Goal: Task Accomplishment & Management: Use online tool/utility

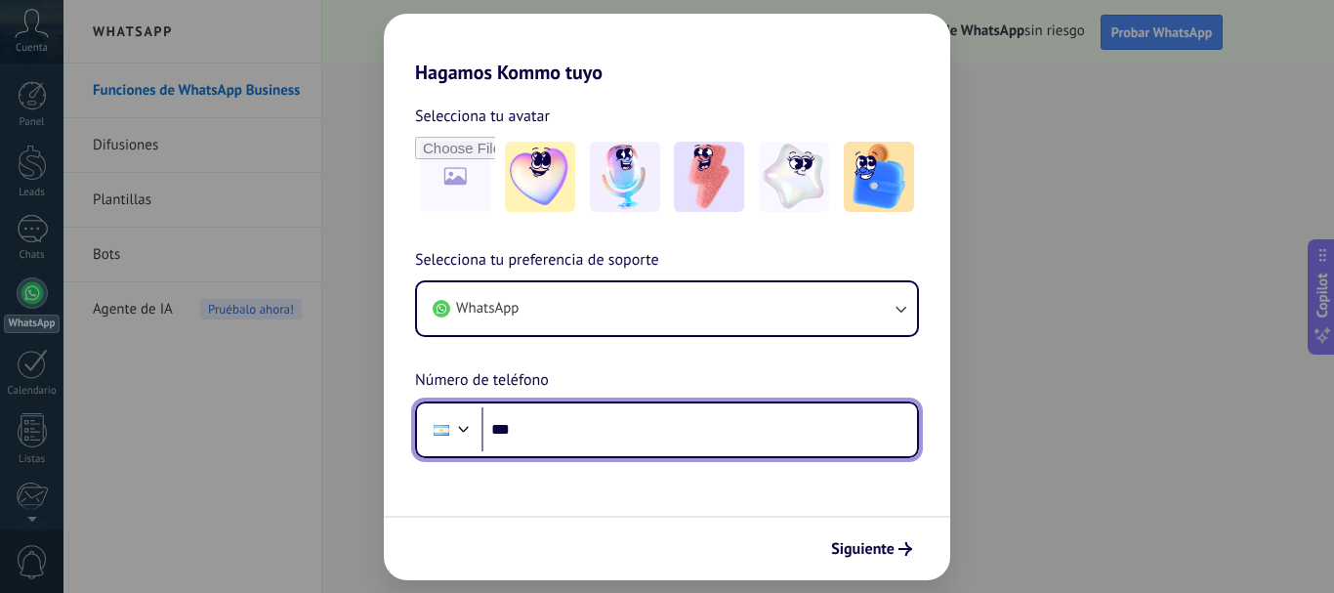
click at [587, 429] on input "***" at bounding box center [700, 429] width 436 height 45
click at [605, 428] on input "***" at bounding box center [700, 429] width 436 height 45
type input "**********"
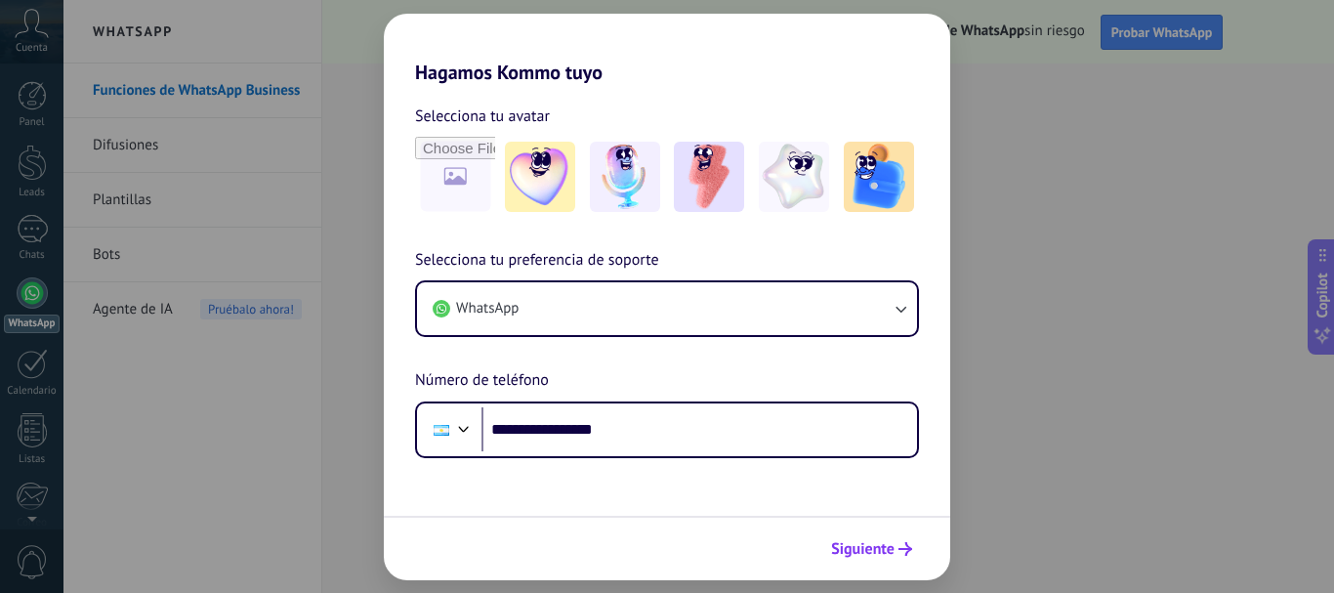
click at [888, 554] on span "Siguiente" at bounding box center [862, 549] width 63 height 14
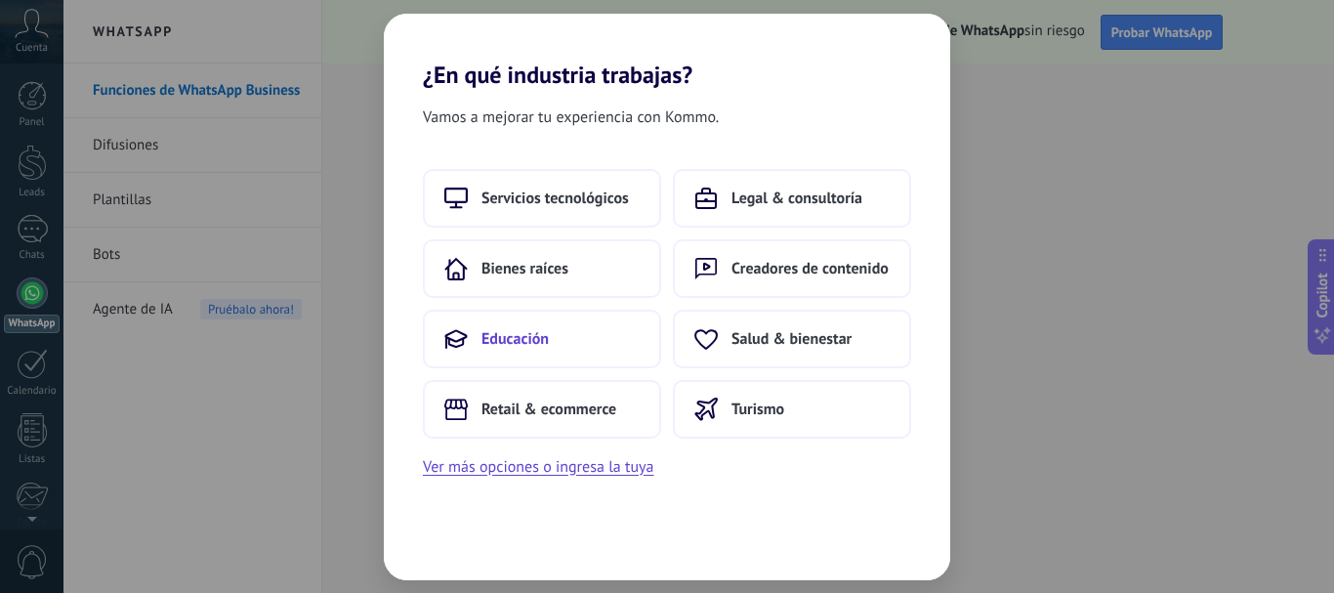
click at [522, 339] on span "Educación" at bounding box center [515, 339] width 67 height 20
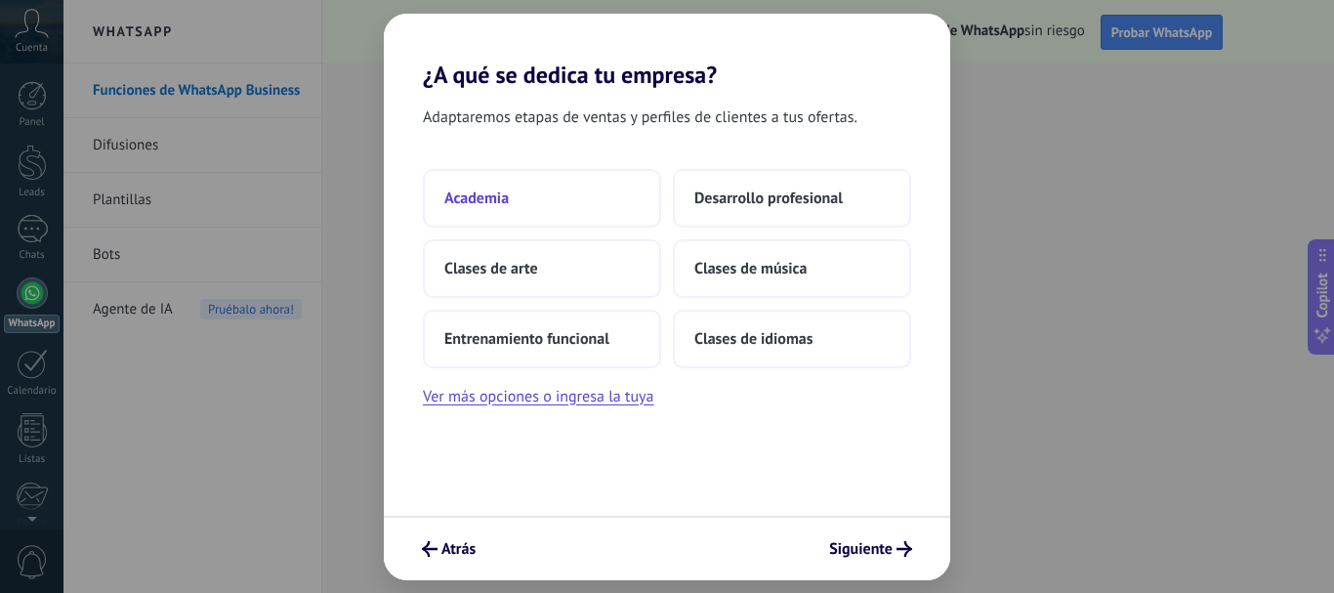
click at [500, 198] on span "Academia" at bounding box center [476, 198] width 64 height 20
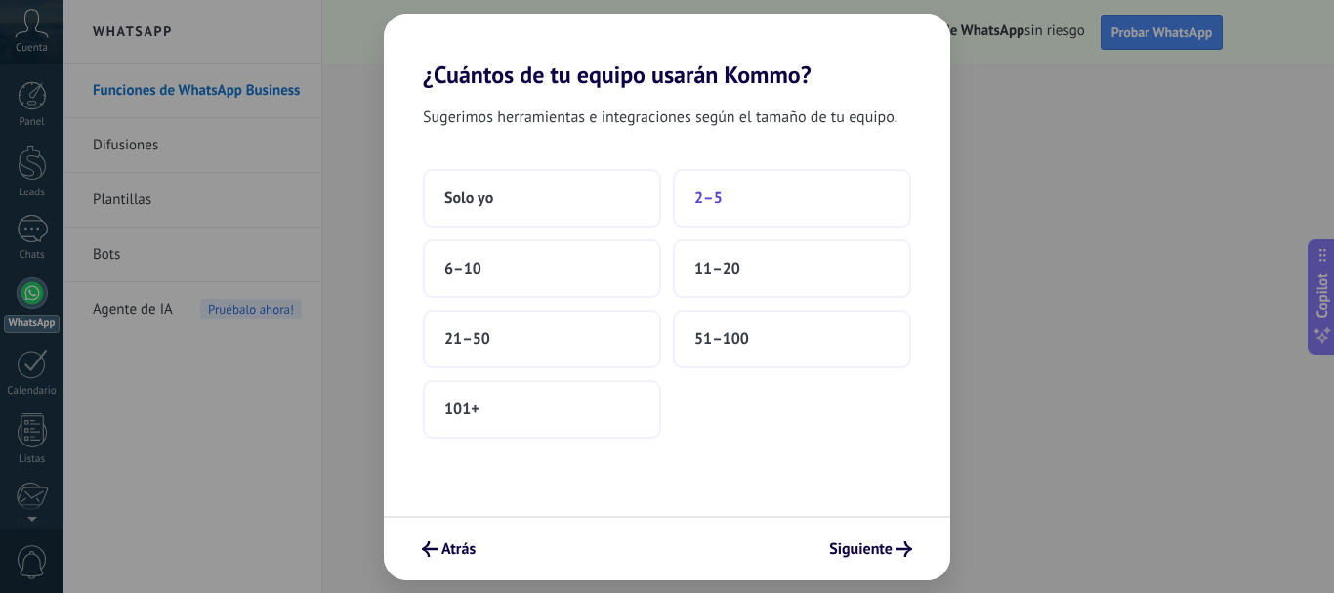
click at [706, 200] on span "2–5" at bounding box center [708, 198] width 28 height 20
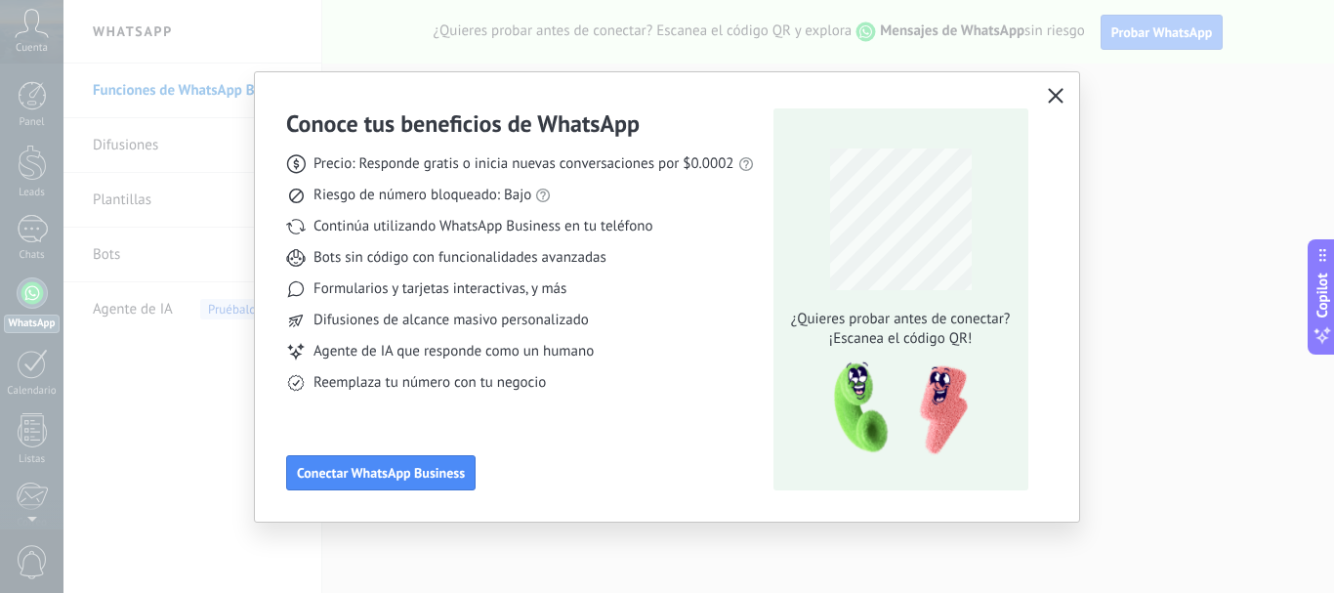
click at [1058, 93] on icon "button" at bounding box center [1056, 96] width 16 height 16
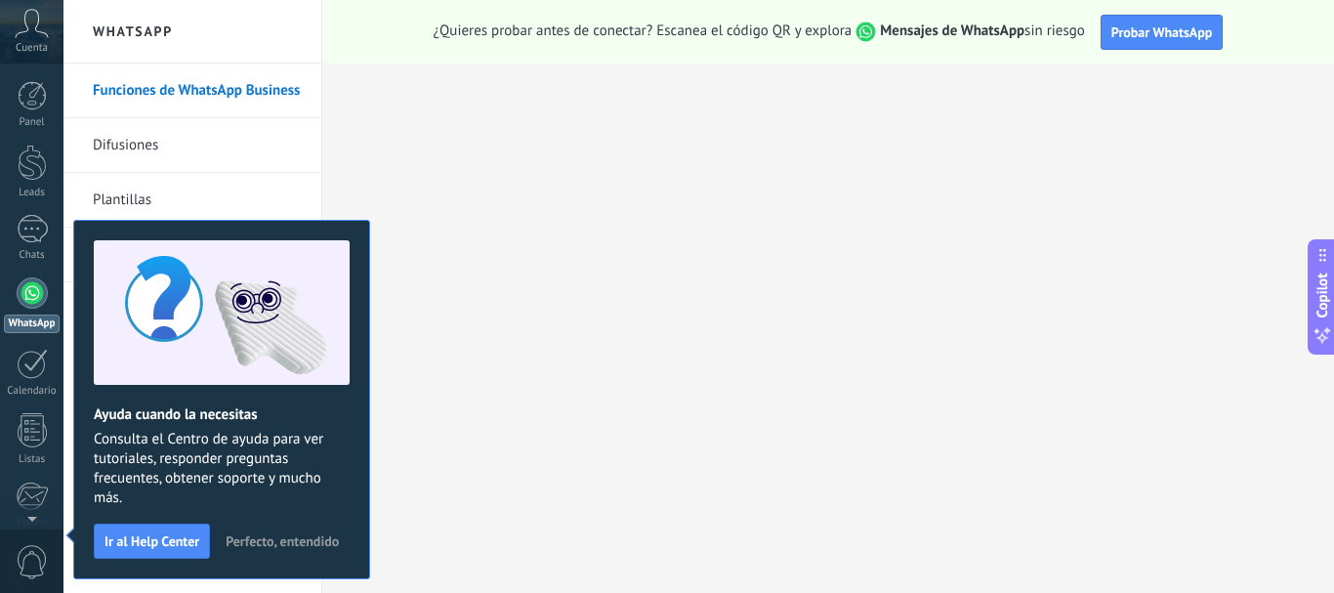
click at [36, 29] on use at bounding box center [32, 23] width 33 height 28
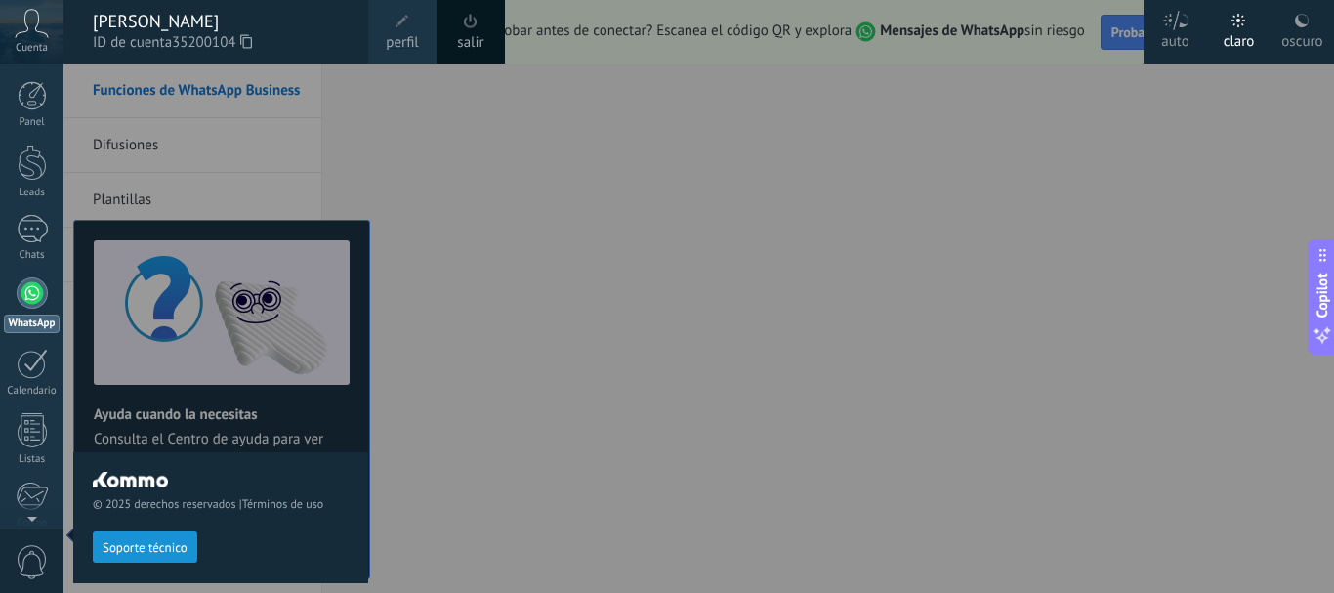
click at [438, 538] on div at bounding box center [730, 296] width 1334 height 593
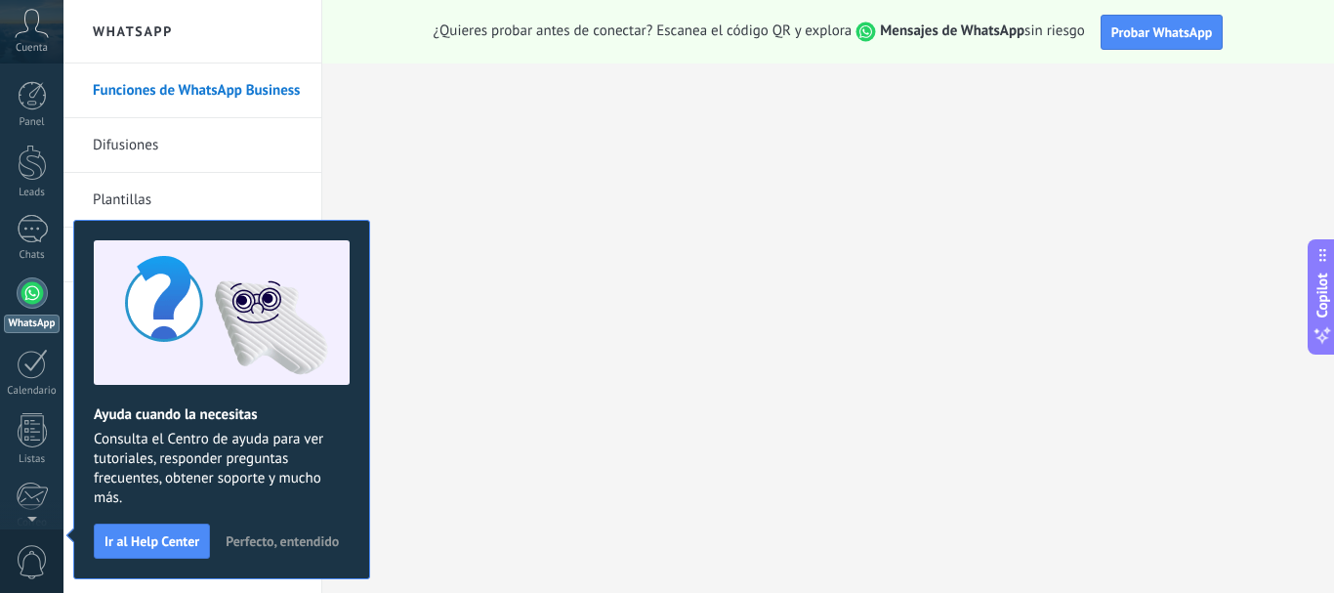
click at [325, 537] on span "Perfecto, entendido" at bounding box center [282, 541] width 113 height 14
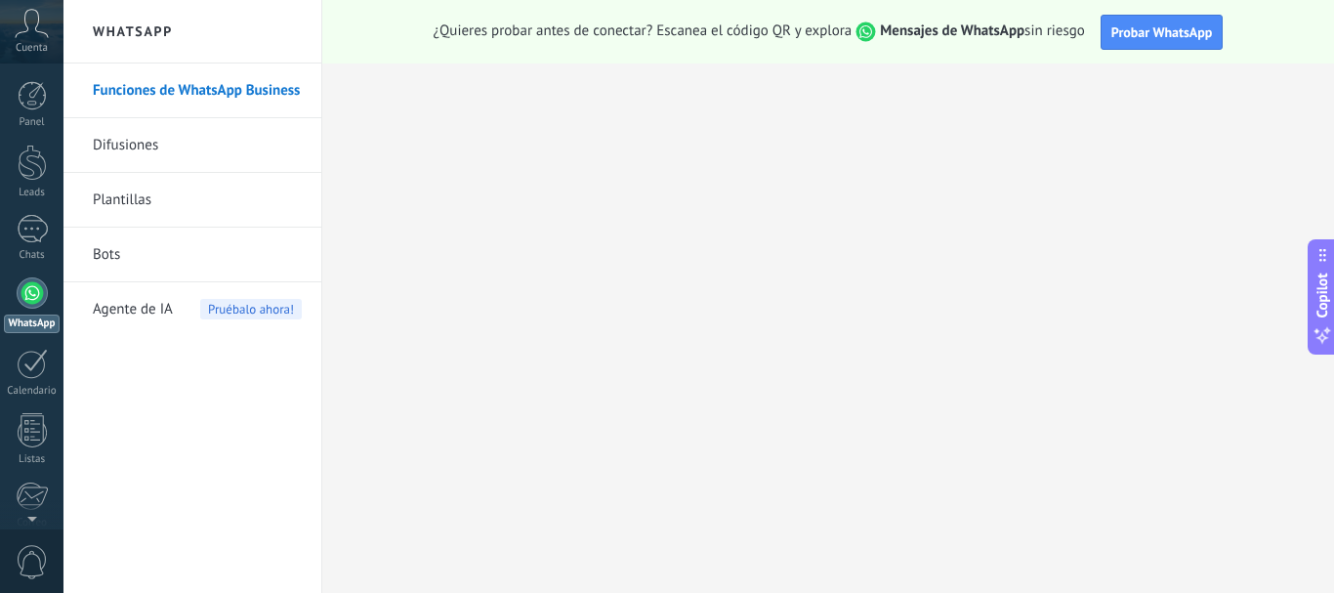
click at [149, 82] on link "Funciones de WhatsApp Business" at bounding box center [197, 90] width 209 height 55
click at [31, 162] on div at bounding box center [32, 163] width 29 height 36
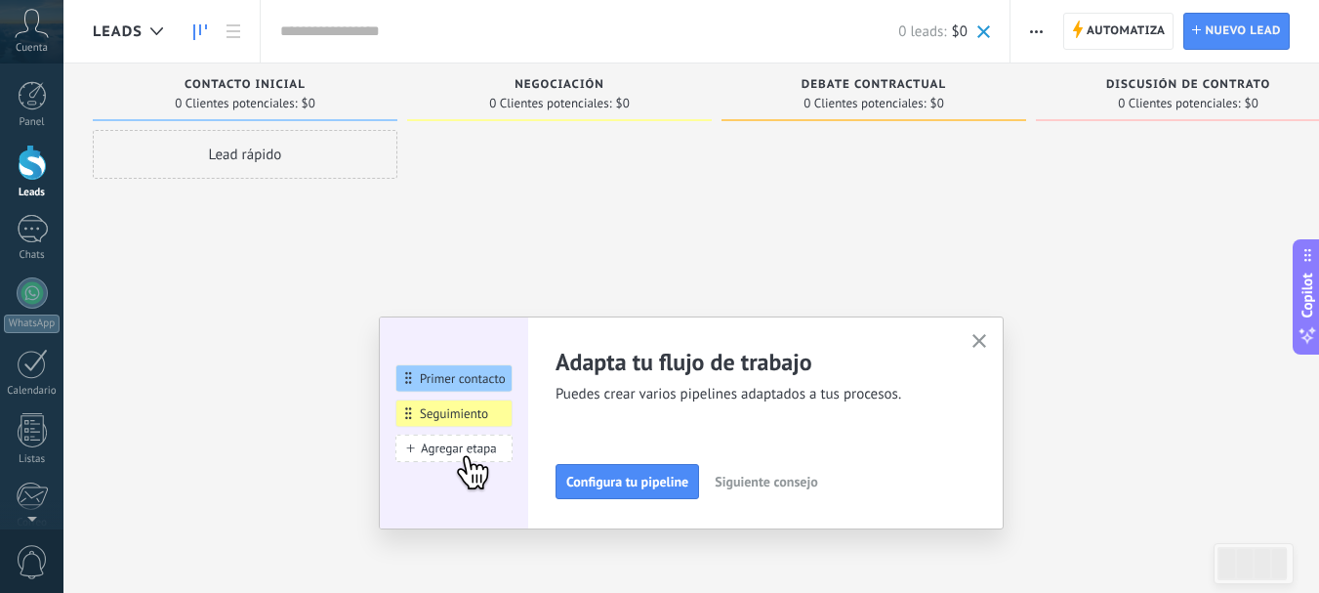
drag, startPoint x: 1279, startPoint y: 1, endPoint x: 533, endPoint y: 227, distance: 779.5
click at [518, 235] on div at bounding box center [559, 299] width 305 height 338
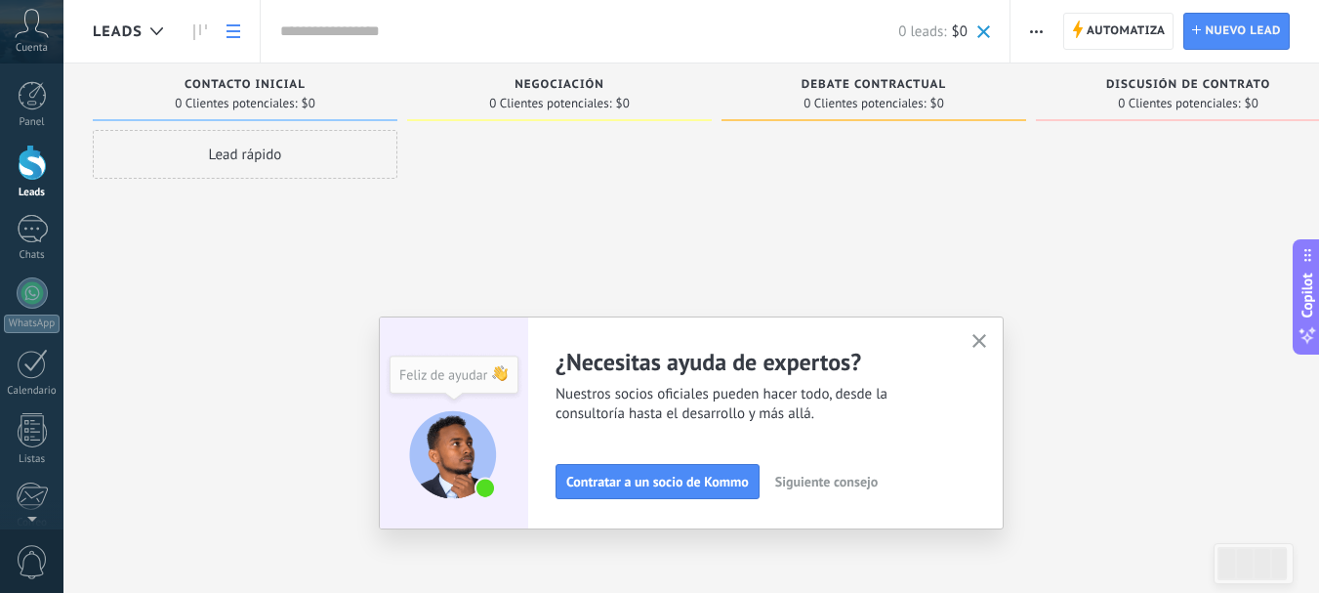
click at [228, 31] on use at bounding box center [234, 31] width 14 height 14
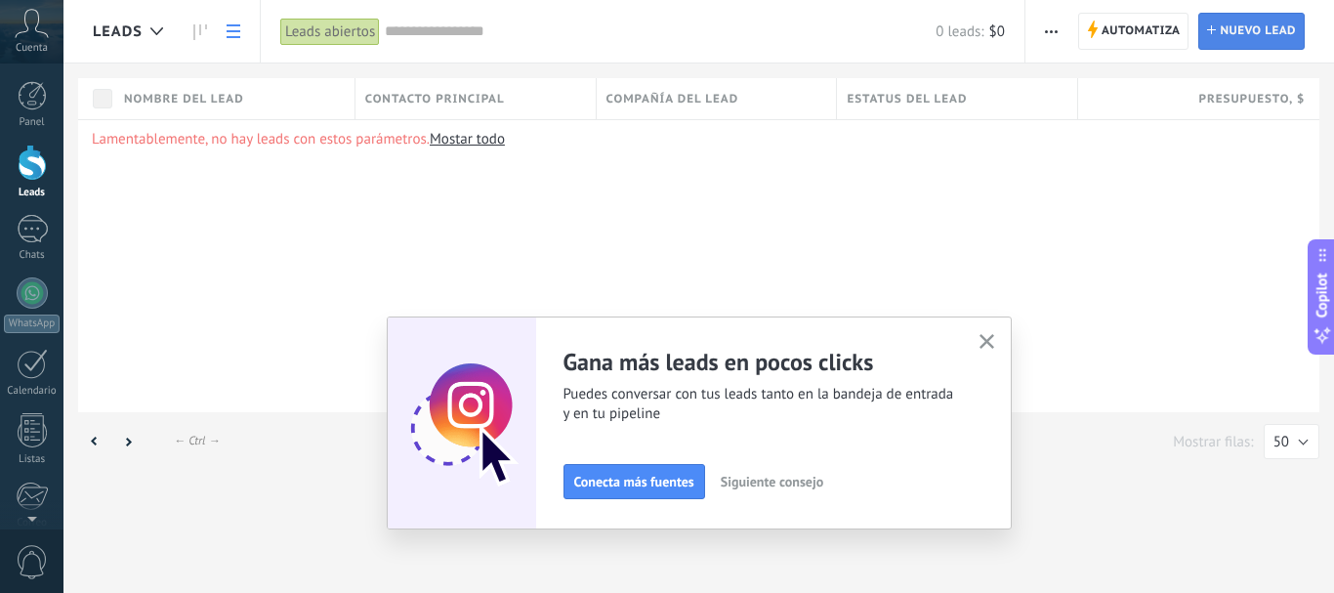
click at [1237, 28] on span "Nuevo lead" at bounding box center [1258, 31] width 76 height 35
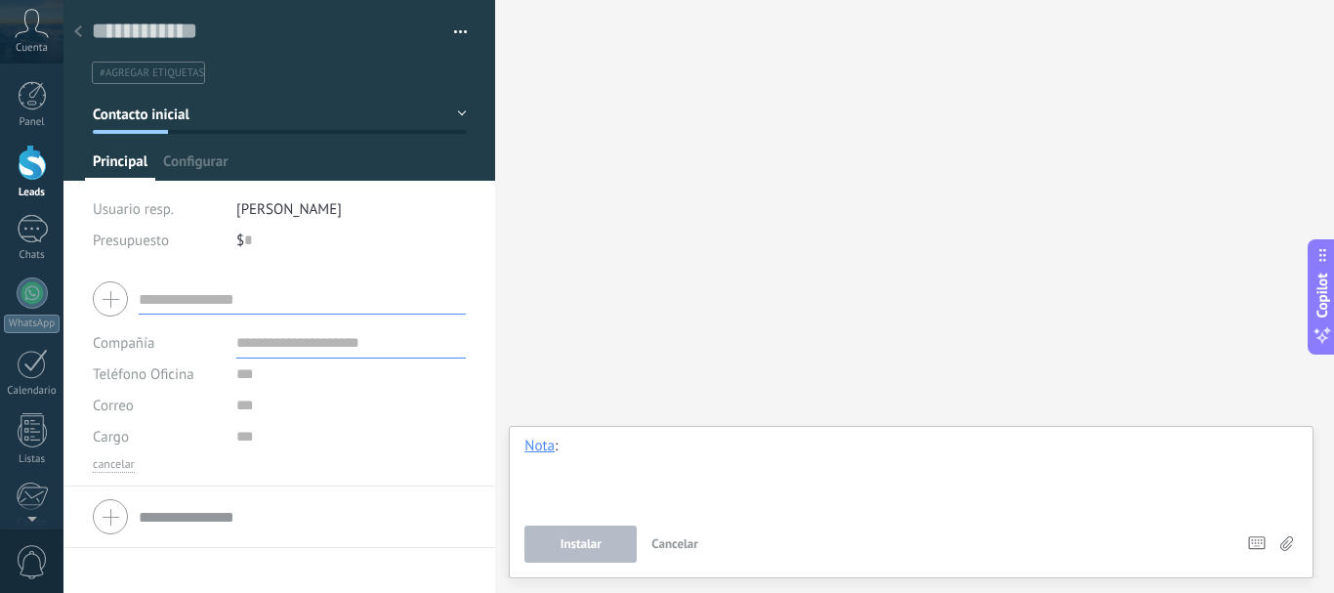
click at [640, 450] on div at bounding box center [911, 474] width 774 height 74
click at [207, 161] on span "Configurar" at bounding box center [195, 166] width 64 height 28
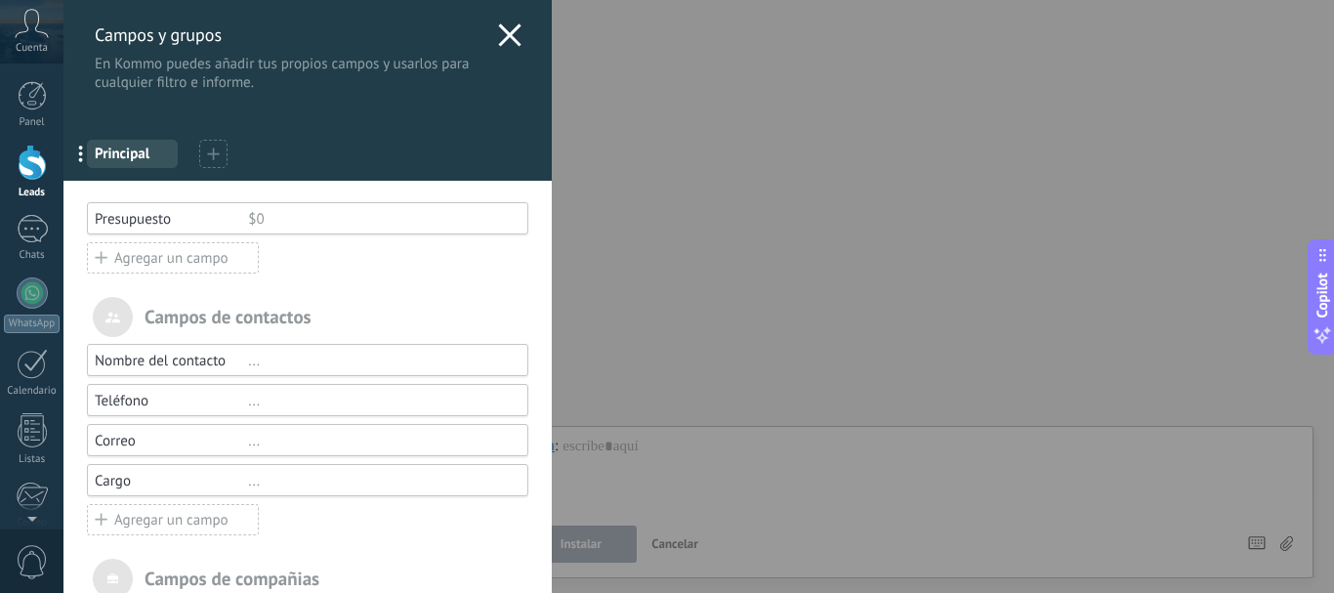
click at [505, 31] on use at bounding box center [509, 34] width 22 height 22
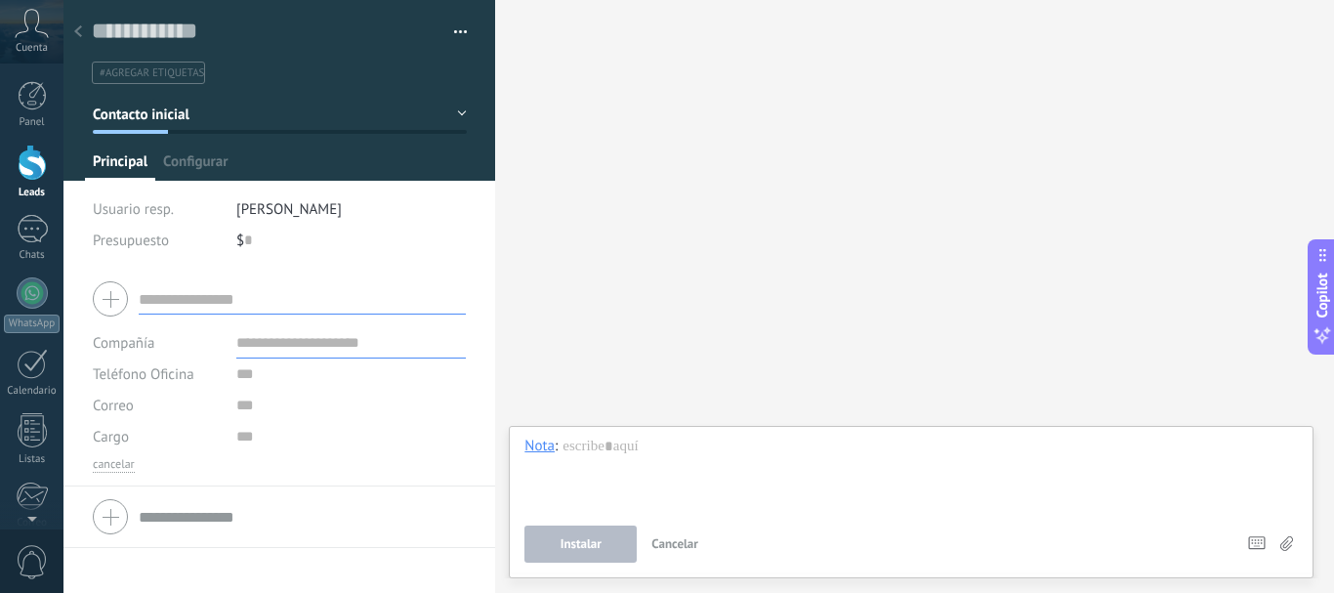
click at [72, 29] on div at bounding box center [77, 33] width 27 height 38
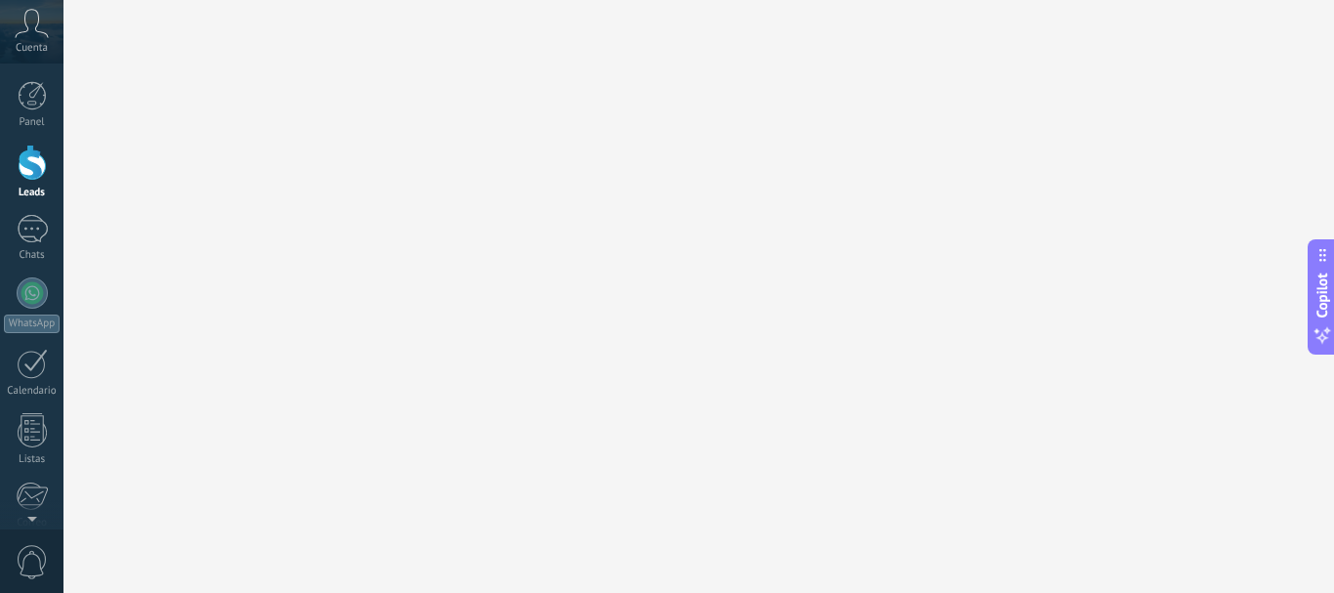
click at [36, 170] on div at bounding box center [32, 163] width 29 height 36
click at [38, 96] on div at bounding box center [32, 95] width 29 height 29
click at [30, 33] on icon at bounding box center [32, 23] width 34 height 29
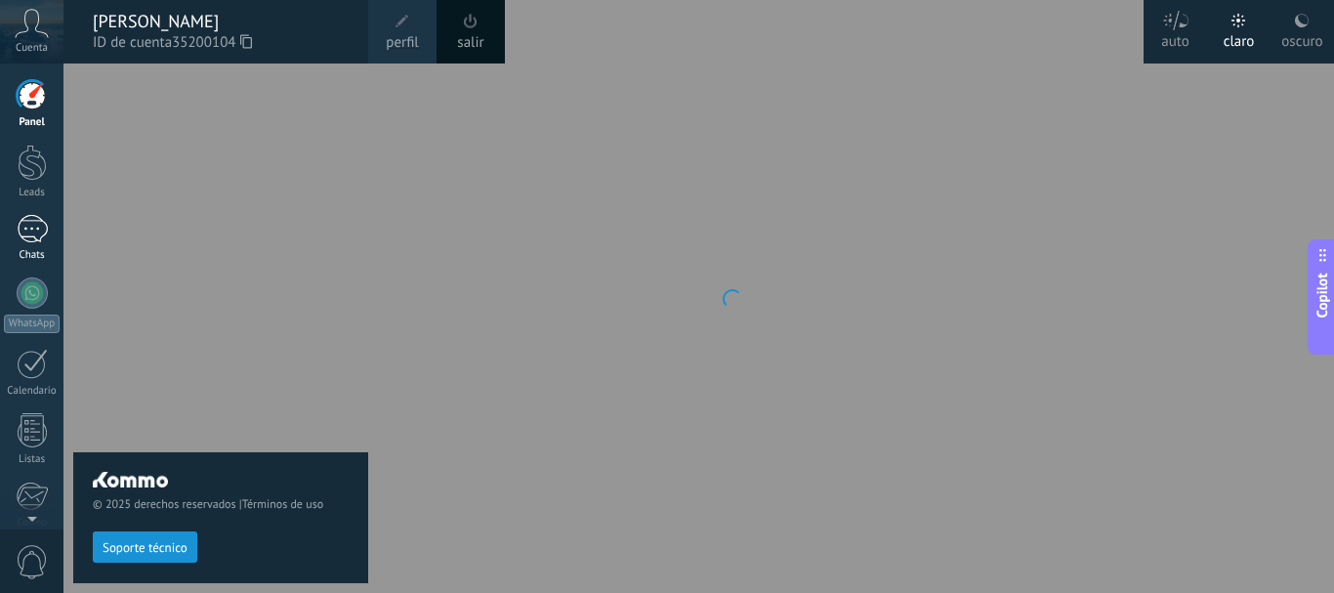
click at [19, 222] on div at bounding box center [32, 229] width 31 height 28
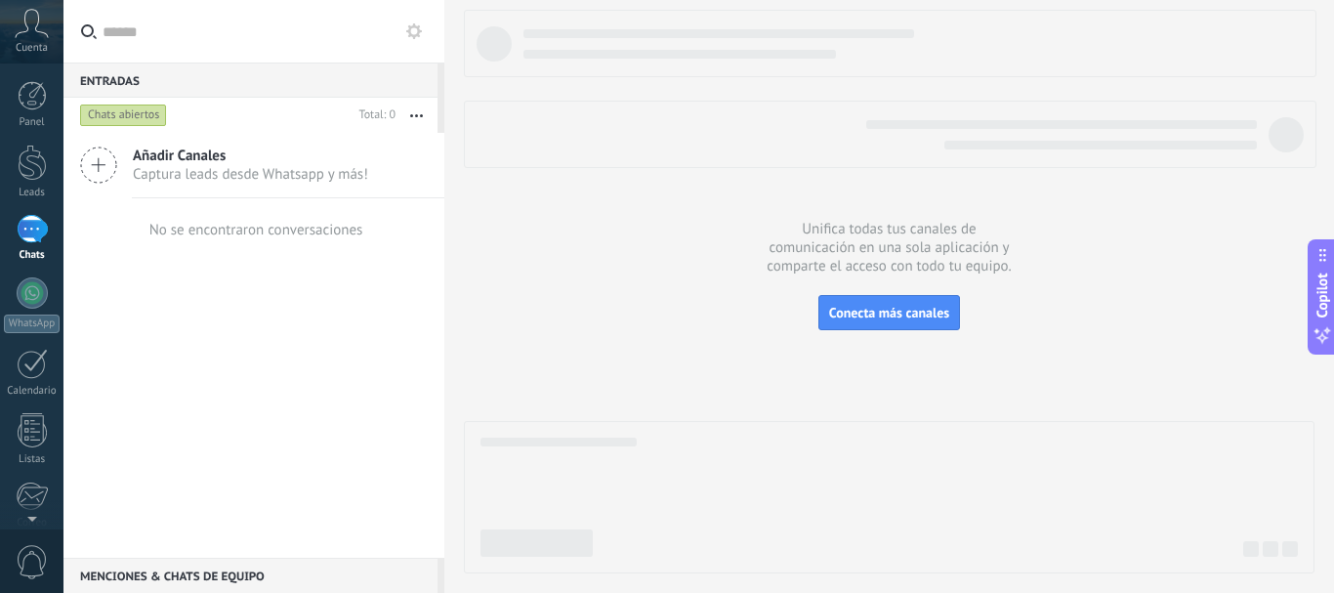
click at [15, 31] on icon at bounding box center [32, 23] width 34 height 29
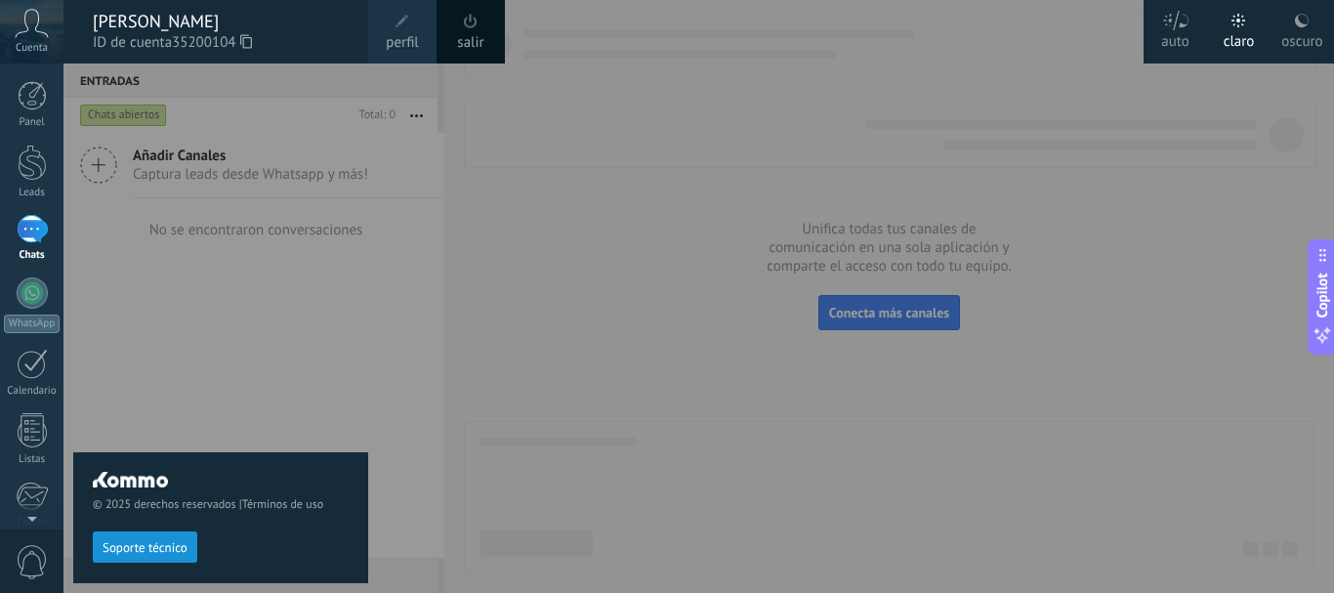
click at [155, 296] on div "© 2025 derechos reservados | Términos de uso Soporte técnico" at bounding box center [220, 327] width 295 height 529
click at [34, 100] on div at bounding box center [32, 95] width 29 height 29
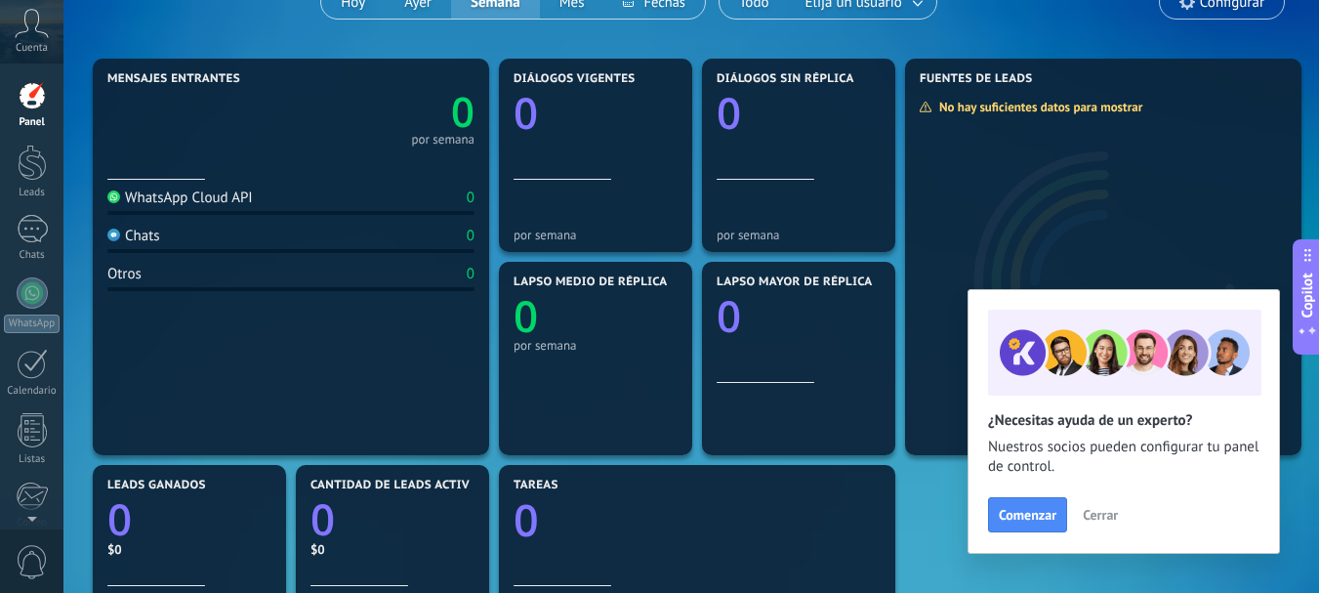
scroll to position [195, 0]
click at [1095, 514] on span "Cerrar" at bounding box center [1100, 515] width 35 height 14
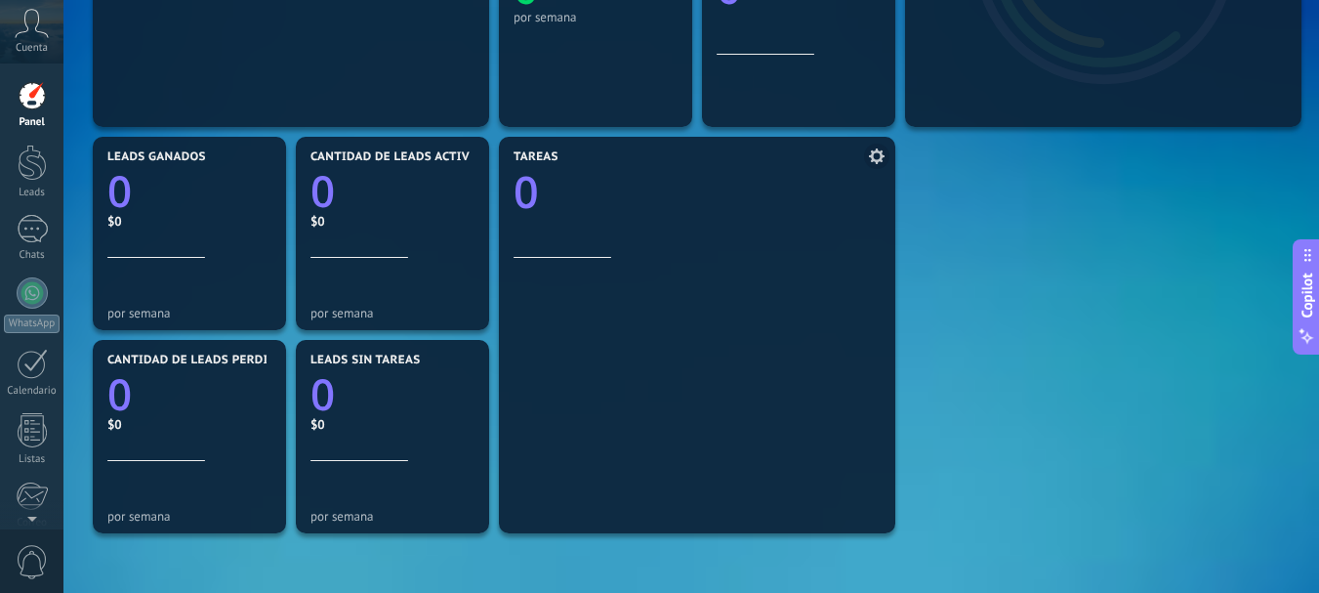
scroll to position [488, 0]
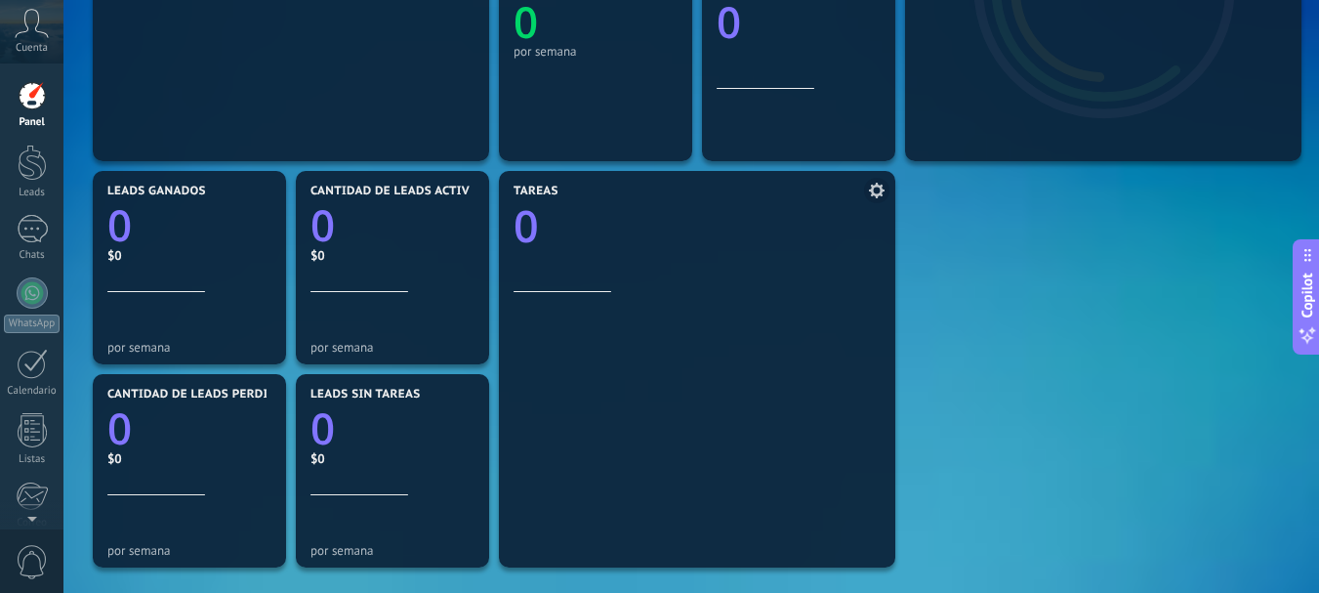
click at [873, 191] on use at bounding box center [877, 191] width 16 height 16
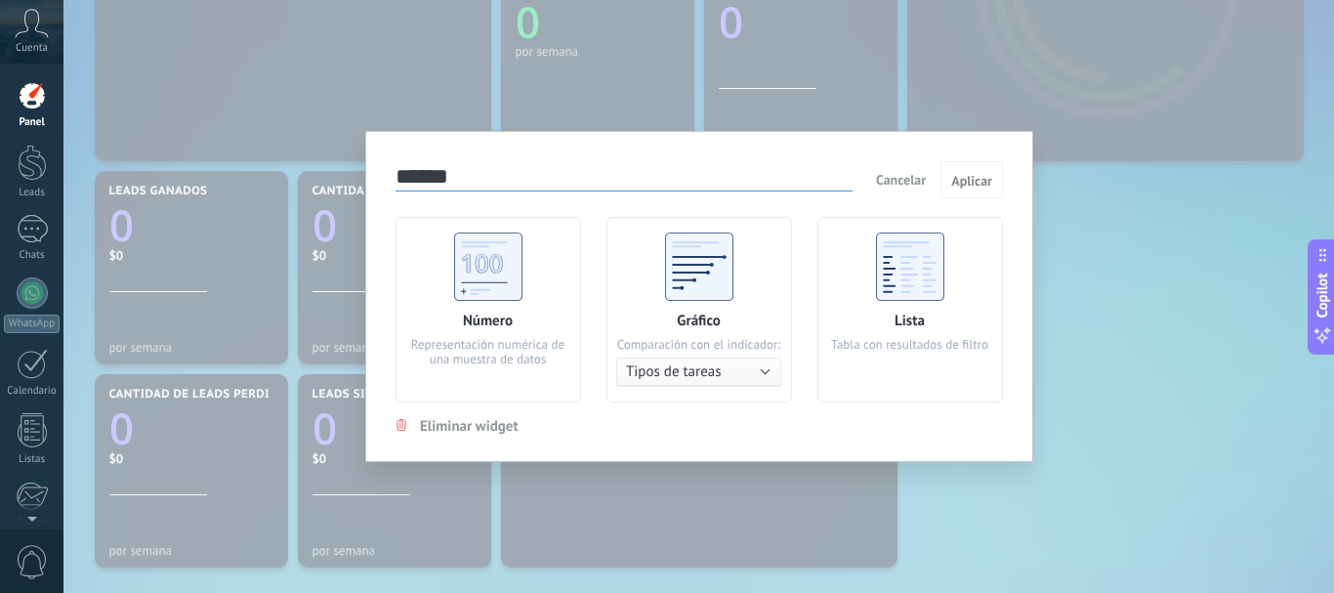
click at [1163, 226] on div "****** Cancelar Aplicar Número Representación numérica de una muestra de datos …" at bounding box center [698, 296] width 1271 height 593
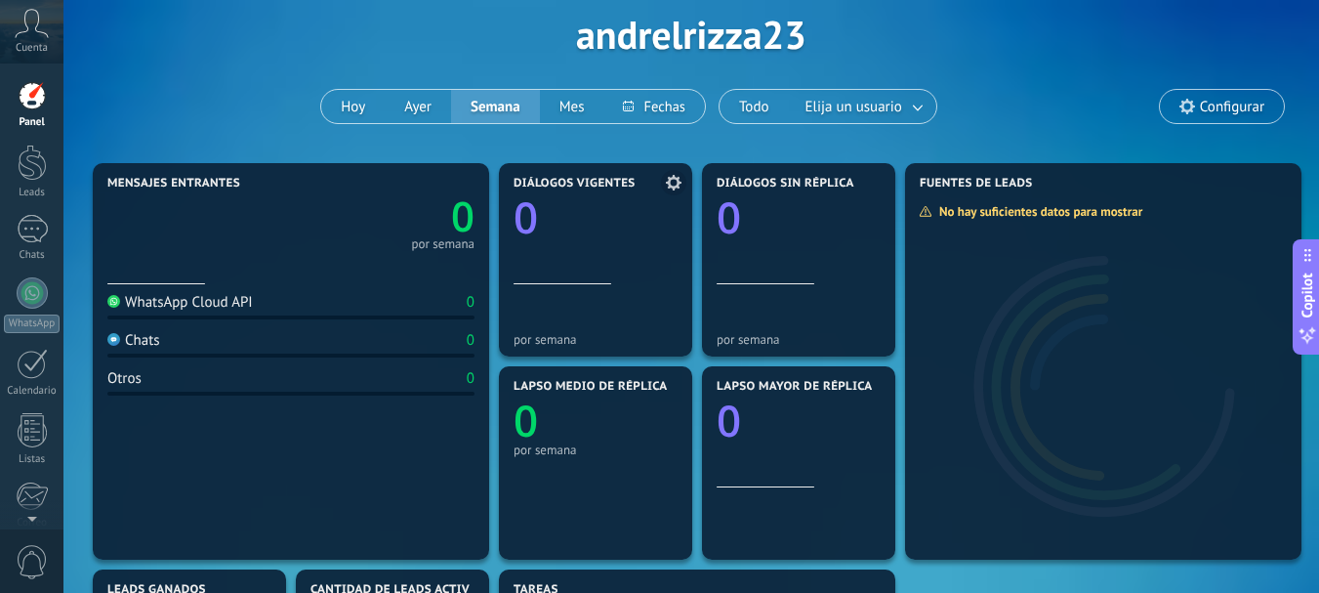
scroll to position [0, 0]
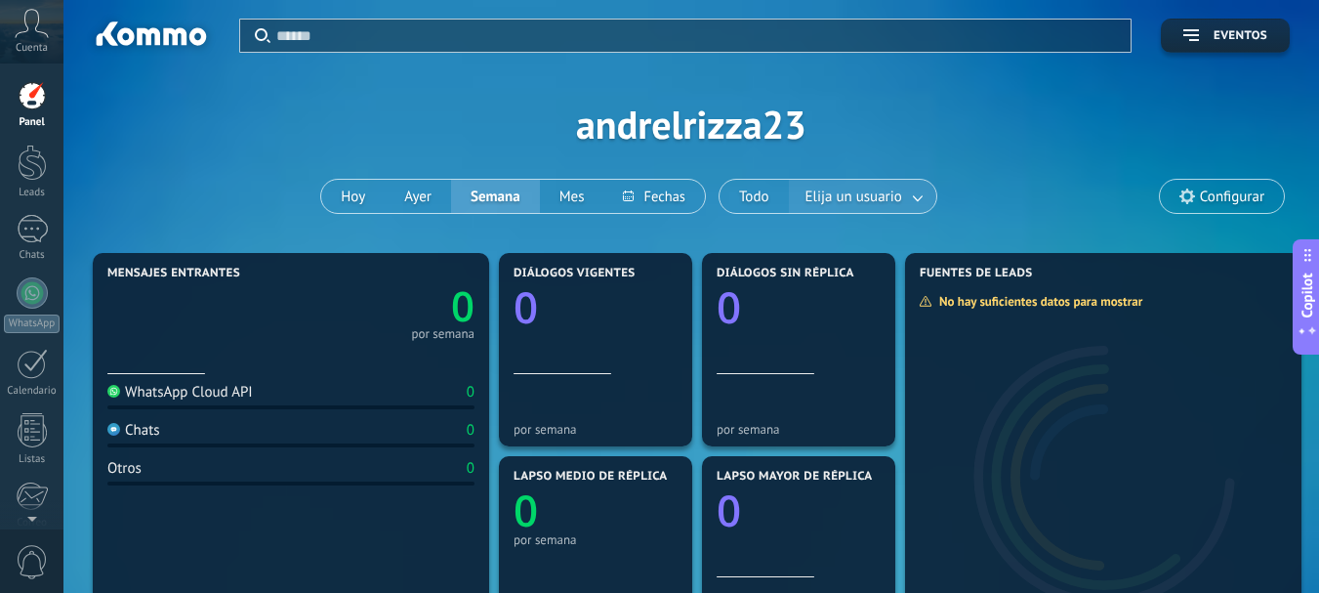
click at [916, 195] on link at bounding box center [918, 197] width 35 height 32
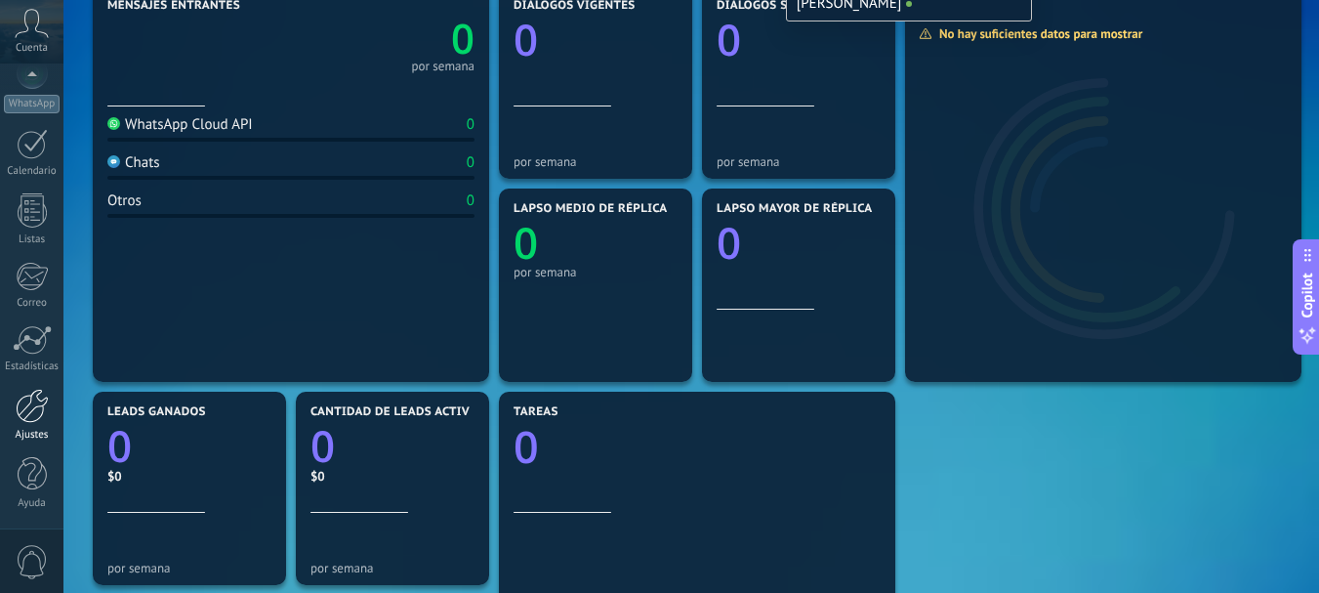
scroll to position [293, 0]
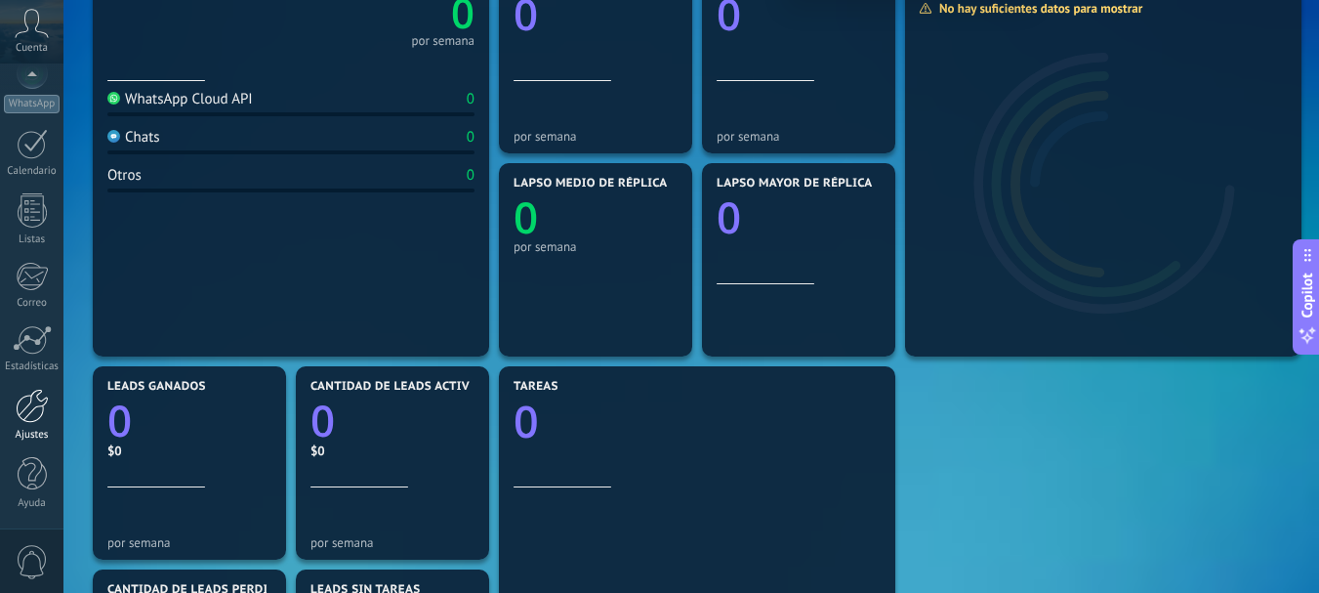
click at [39, 408] on div at bounding box center [32, 406] width 33 height 34
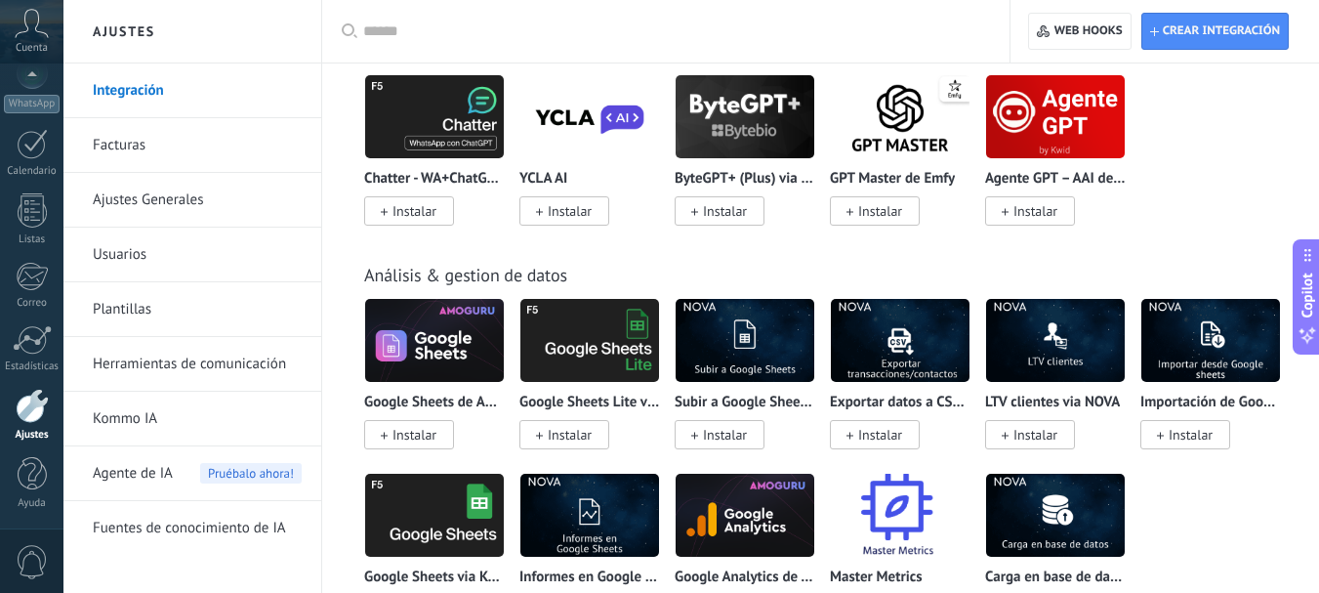
scroll to position [5372, 0]
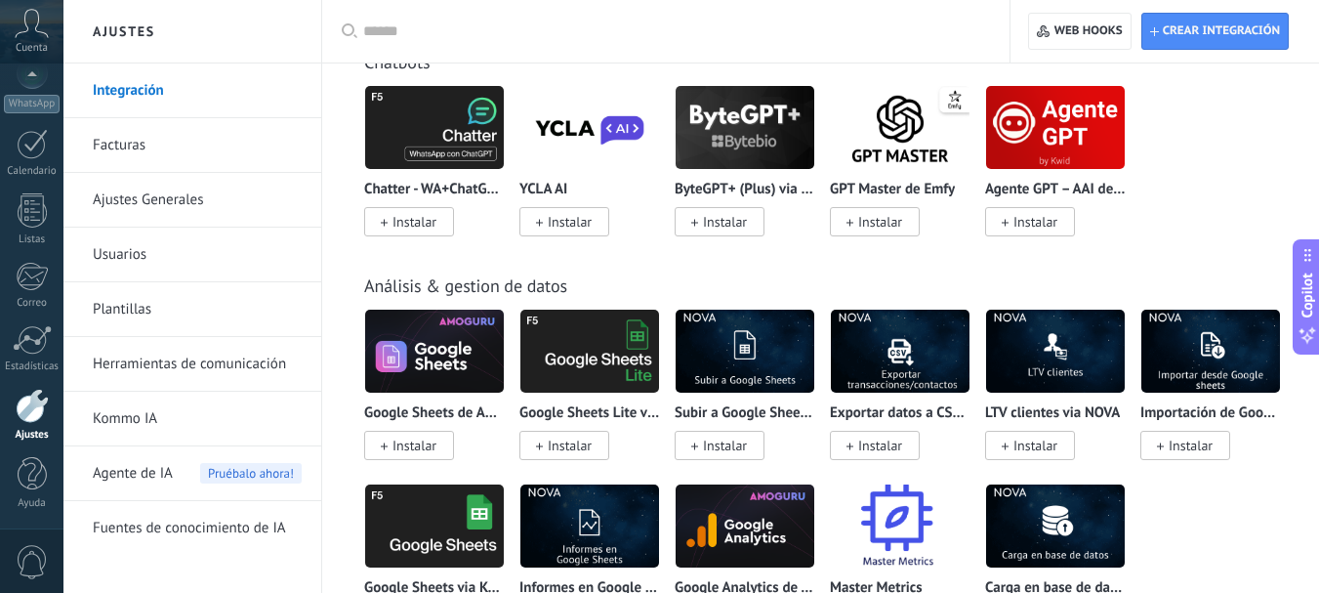
click at [617, 28] on input "text" at bounding box center [672, 31] width 619 height 21
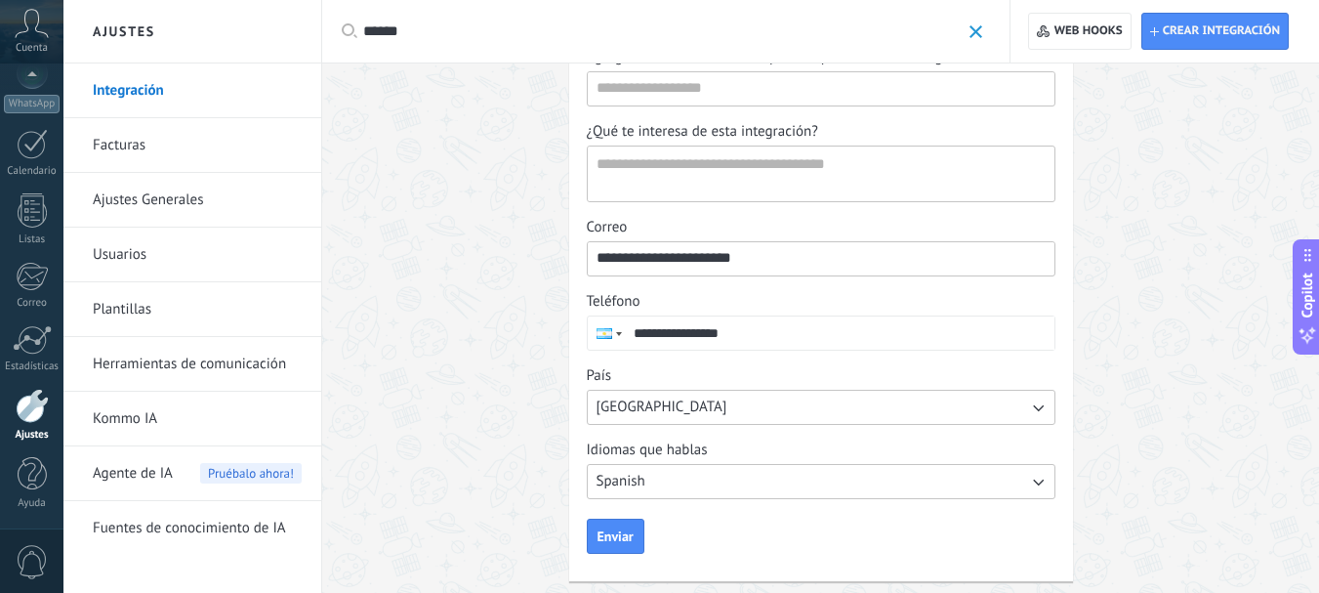
scroll to position [343, 0]
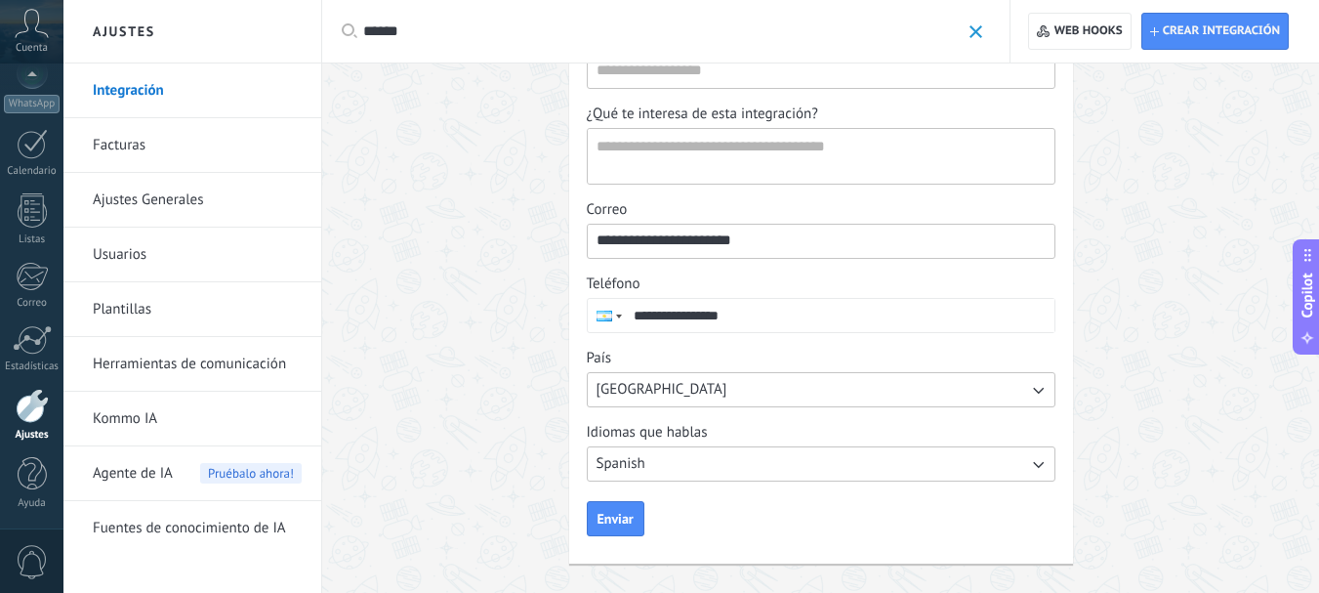
type input "******"
click at [980, 35] on span at bounding box center [976, 31] width 13 height 13
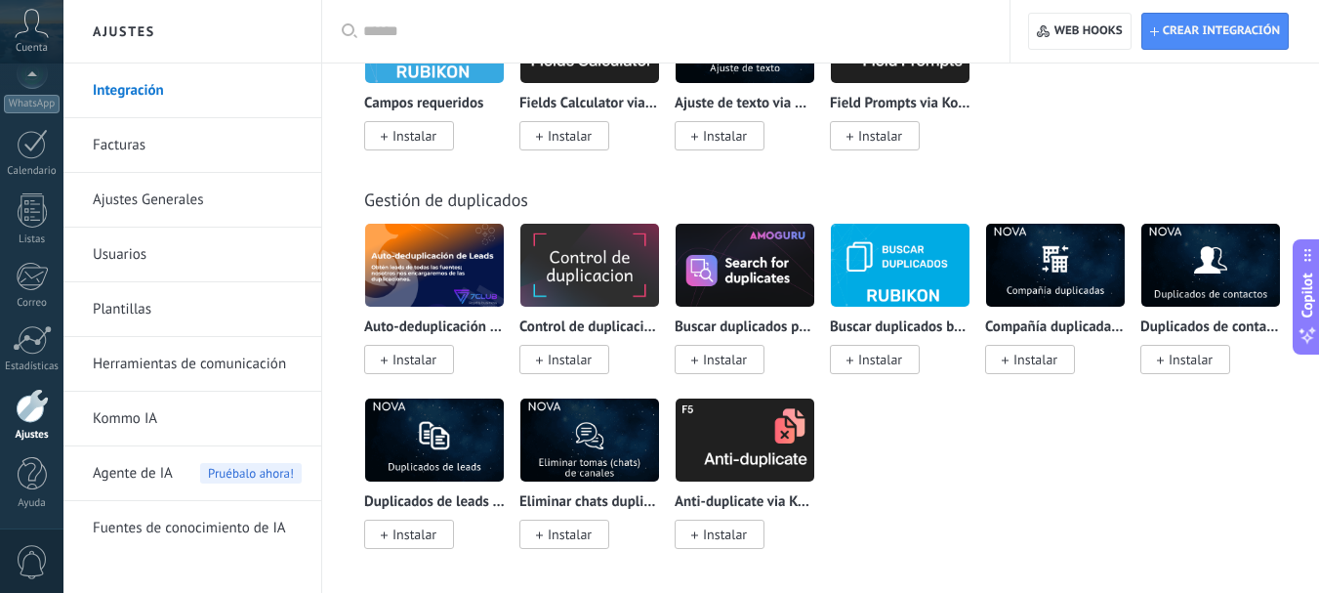
scroll to position [7979, 0]
